Goal: Task Accomplishment & Management: Manage account settings

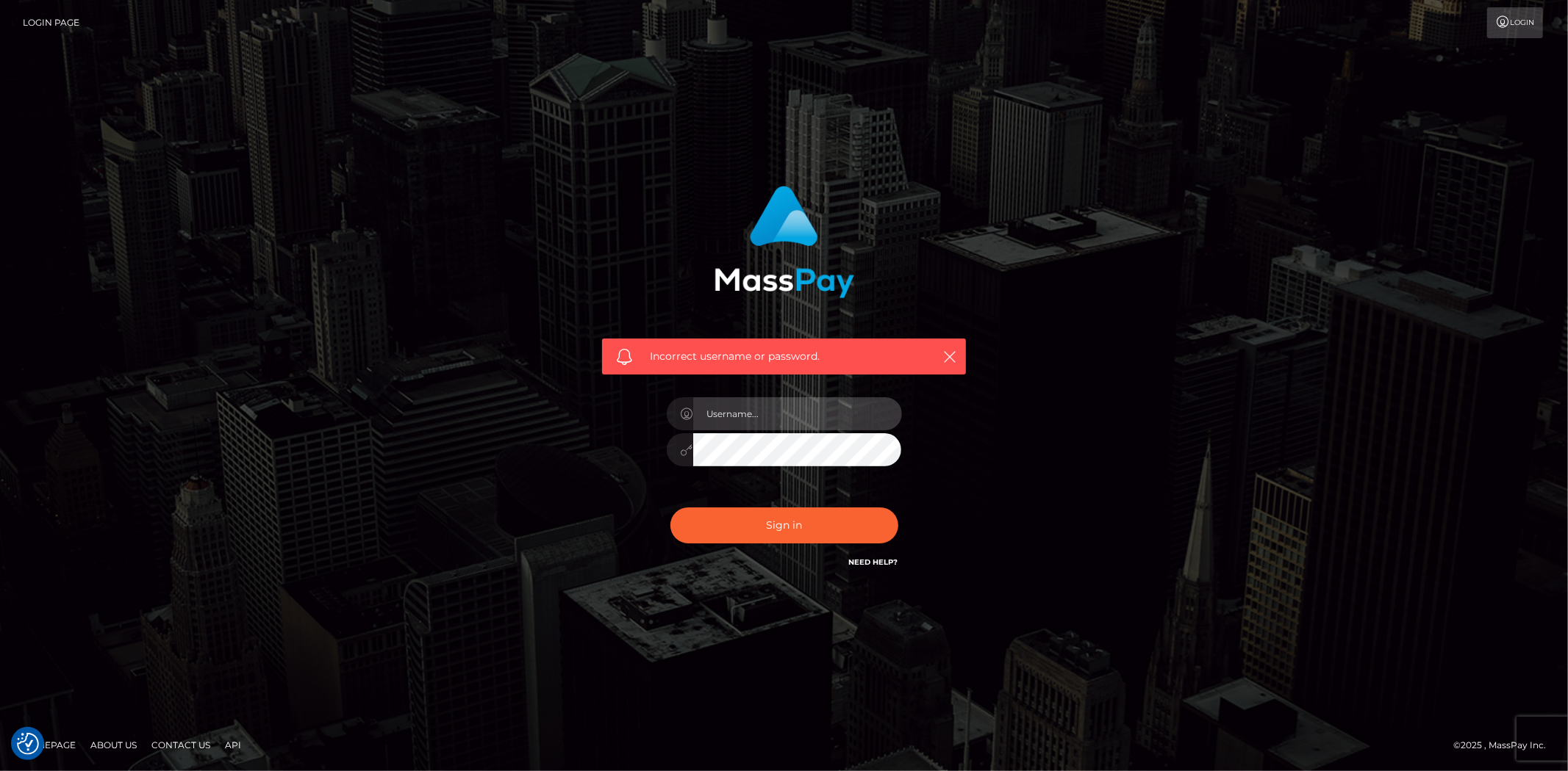
click at [733, 414] on input "text" at bounding box center [798, 414] width 209 height 33
type input "Bern.Spree"
click at [735, 525] on button "Sign in" at bounding box center [784, 525] width 228 height 36
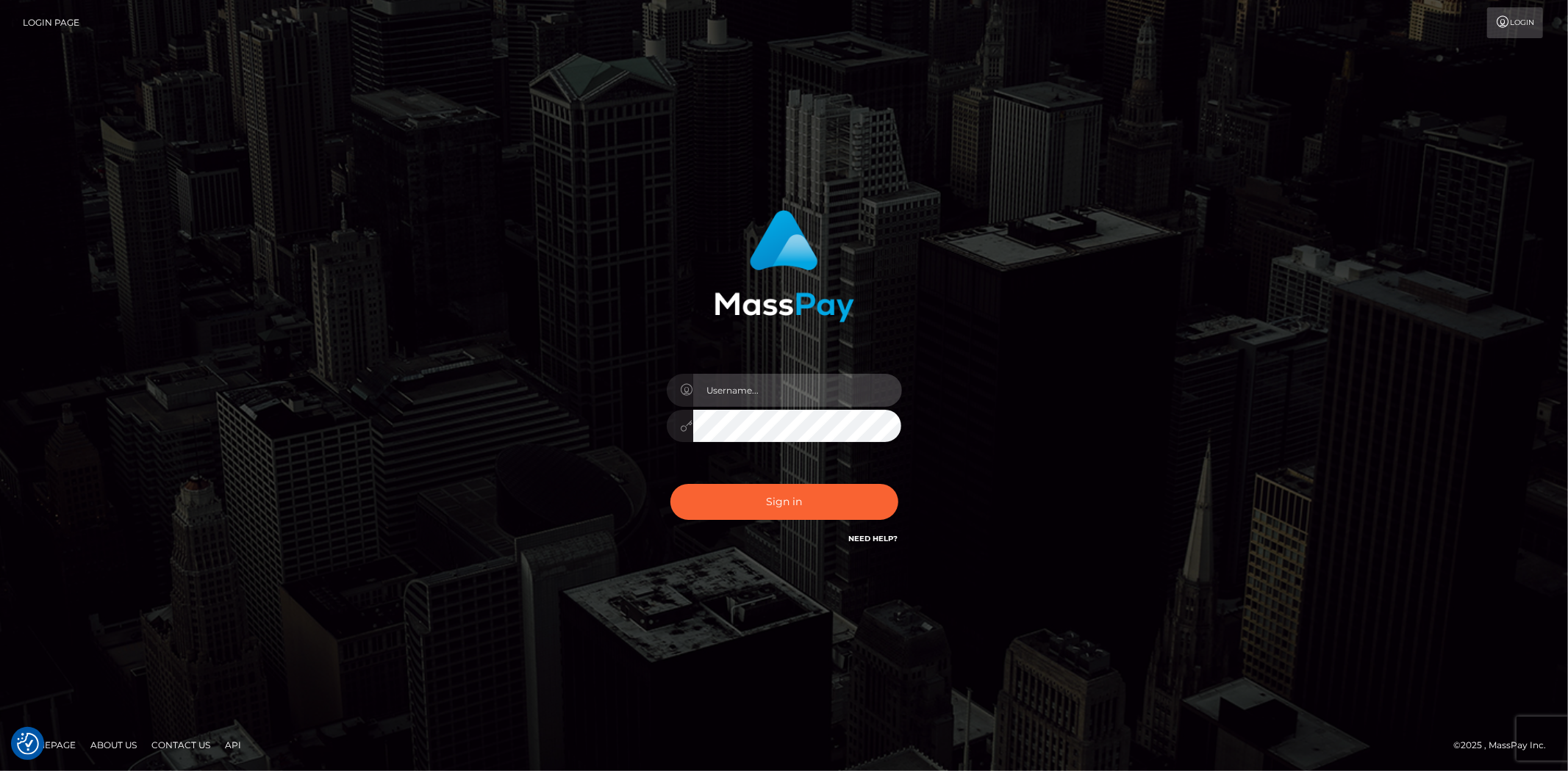
drag, startPoint x: 754, startPoint y: 401, endPoint x: 765, endPoint y: 406, distance: 12.1
click at [754, 401] on input "text" at bounding box center [798, 390] width 209 height 33
type input "Bern.Spree"
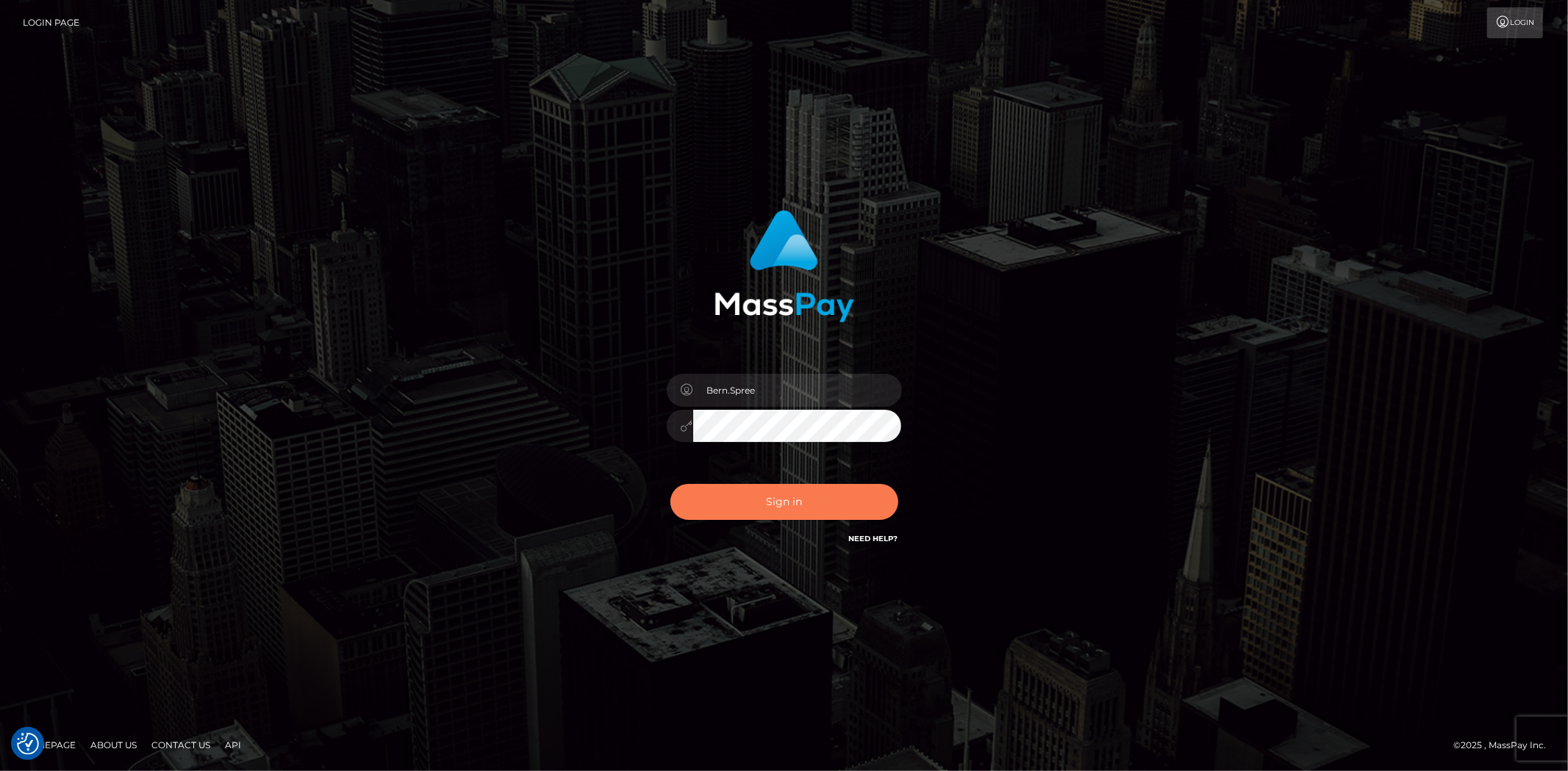
click at [763, 507] on button "Sign in" at bounding box center [784, 501] width 228 height 36
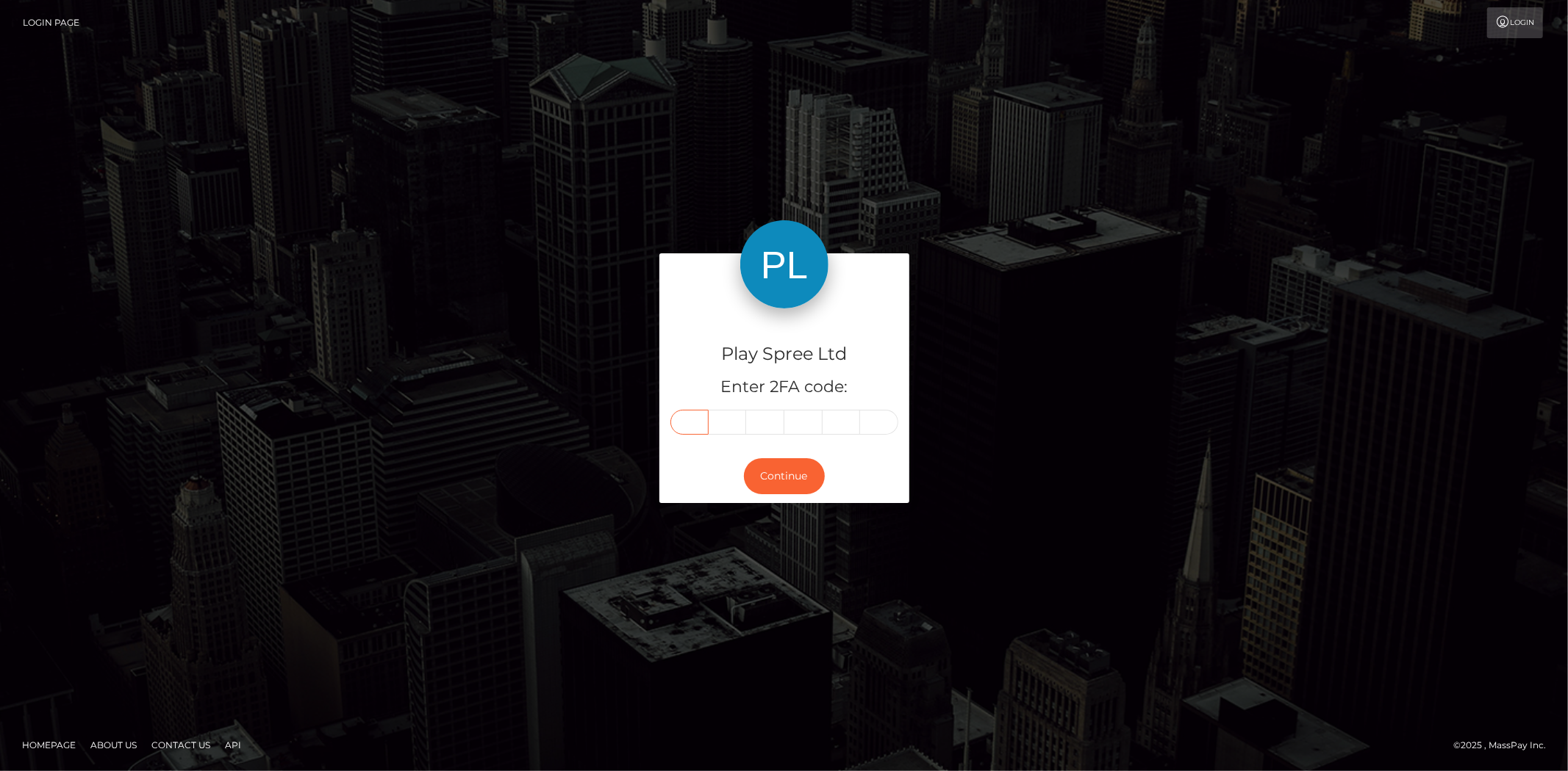
click at [700, 419] on input "text" at bounding box center [689, 422] width 39 height 25
type input "8"
type input "6"
type input "2"
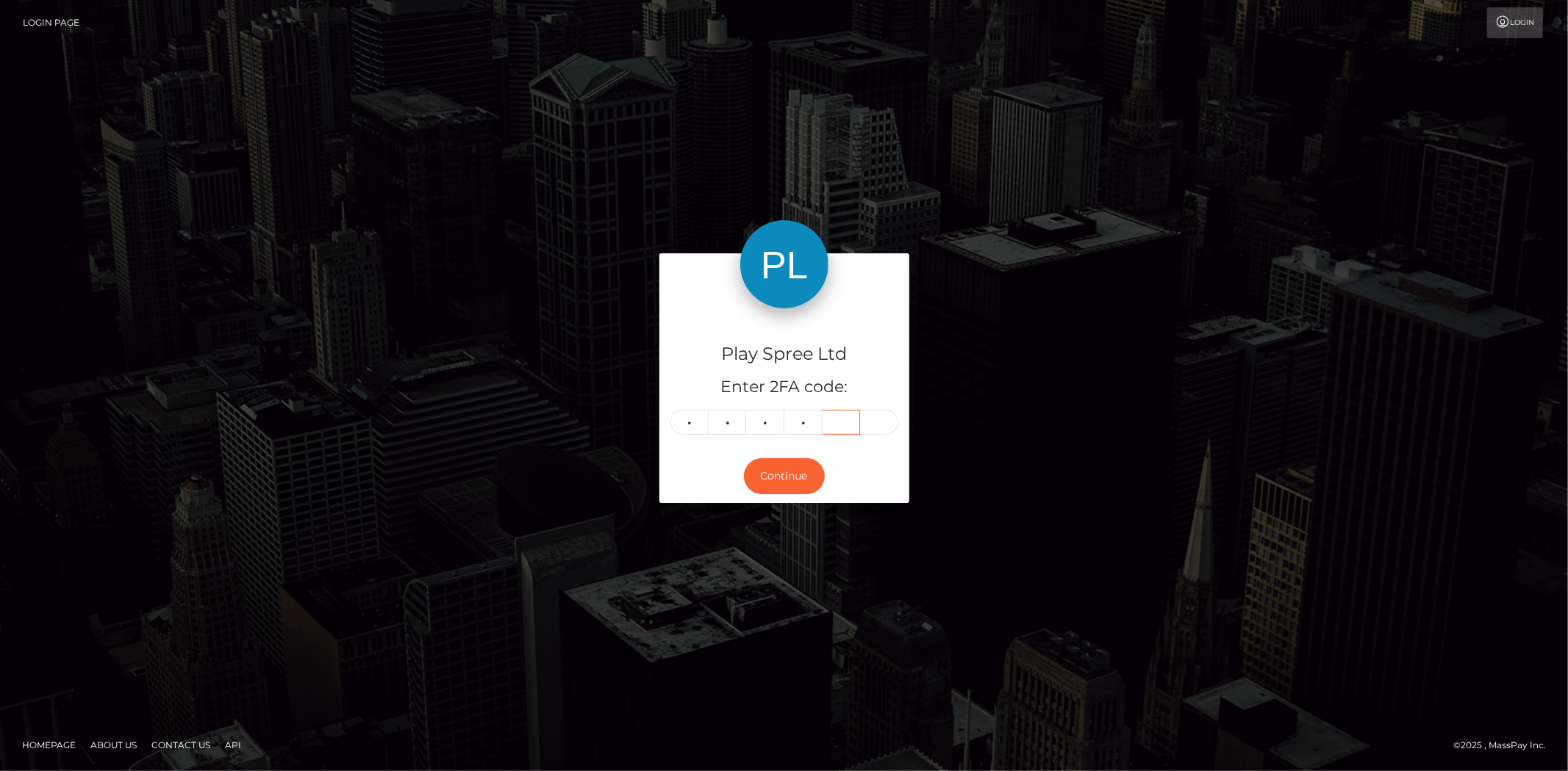
click at [824, 421] on input "text" at bounding box center [842, 422] width 39 height 25
type input "3"
type input "4"
click at [808, 473] on button "Continue" at bounding box center [784, 475] width 81 height 36
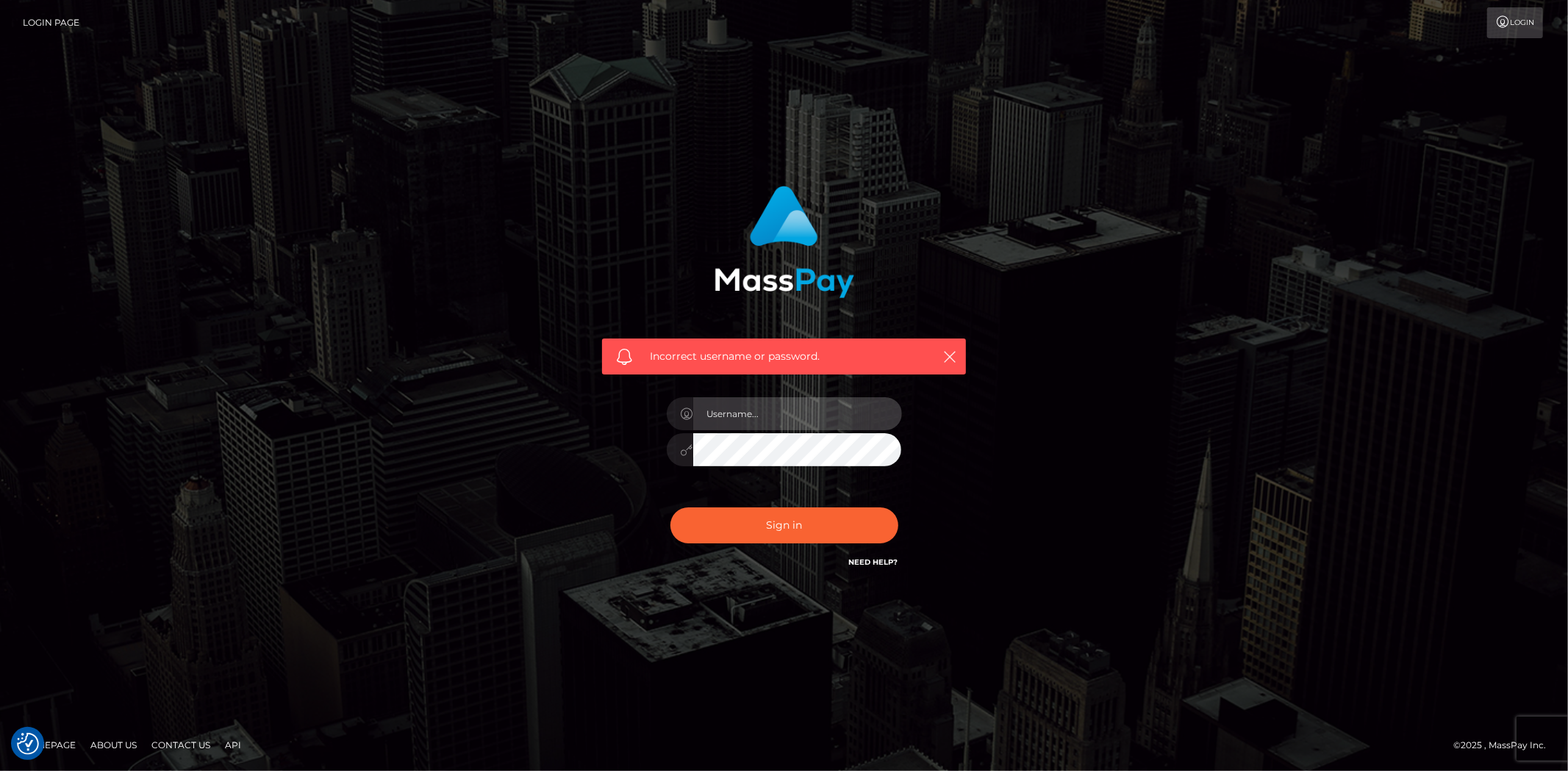
drag, startPoint x: 731, startPoint y: 414, endPoint x: 742, endPoint y: 415, distance: 11.0
click at [731, 414] on input "text" at bounding box center [798, 414] width 209 height 33
type input "Bern.Spree"
click at [753, 524] on button "Sign in" at bounding box center [784, 525] width 228 height 36
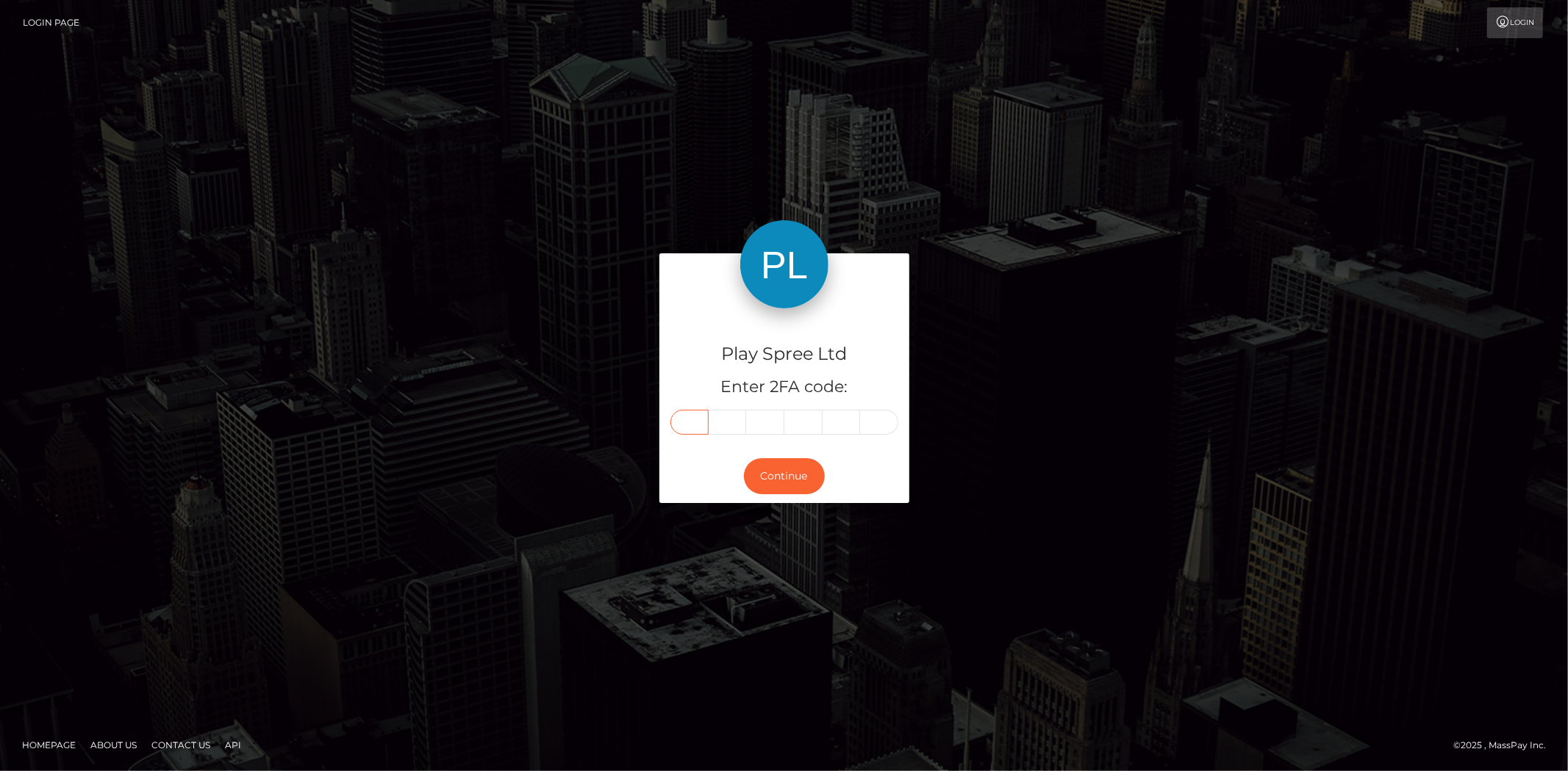
click at [691, 417] on input "text" at bounding box center [689, 422] width 39 height 25
type input "6"
type input "9"
type input "6"
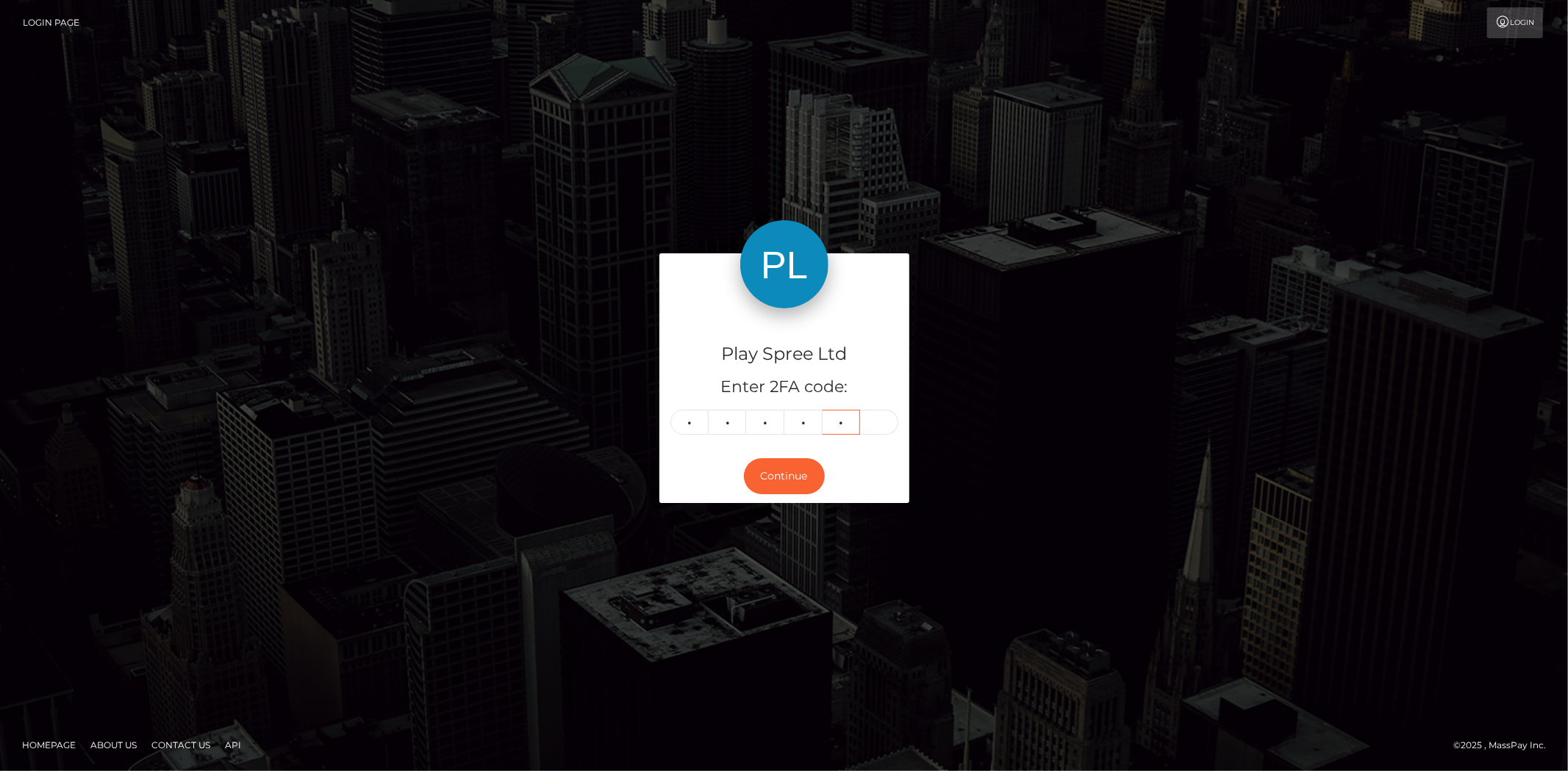
type input "8"
type input "2"
